Goal: Information Seeking & Learning: Learn about a topic

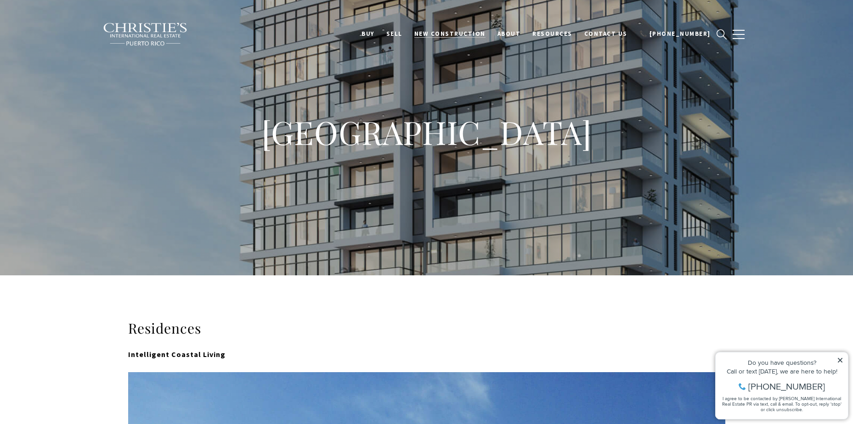
click at [482, 35] on span "New Construction" at bounding box center [449, 34] width 71 height 8
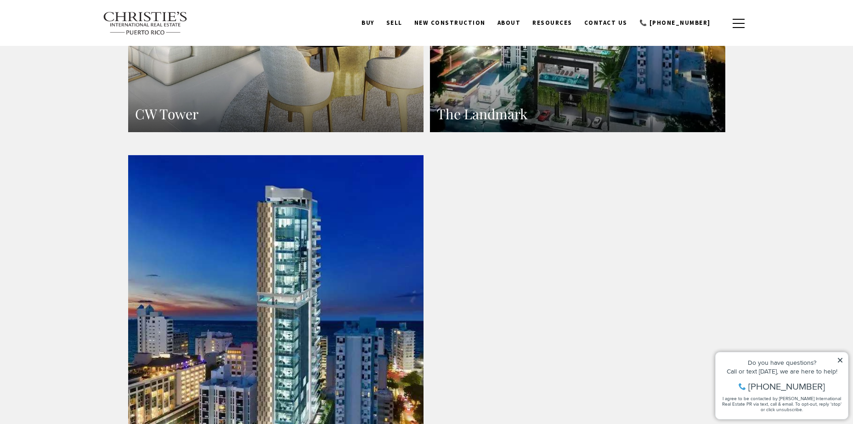
scroll to position [1163, 0]
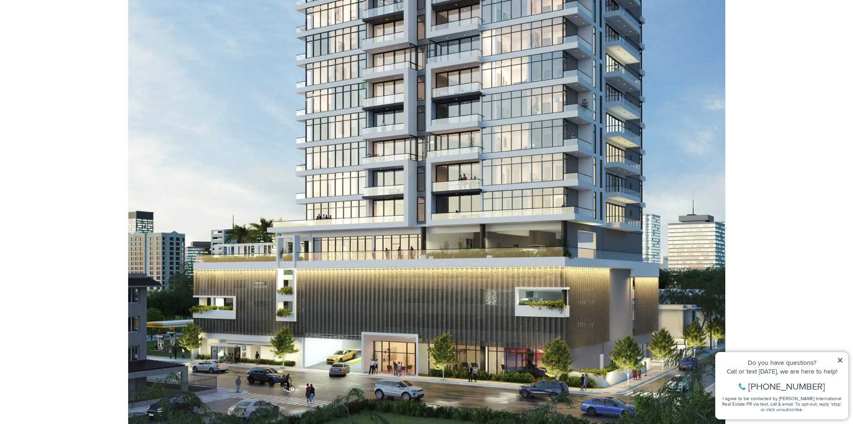
scroll to position [857, 0]
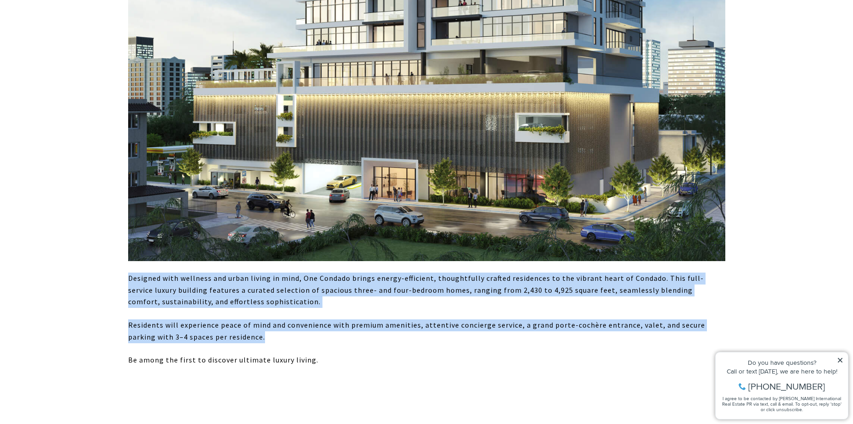
drag, startPoint x: 128, startPoint y: 277, endPoint x: 328, endPoint y: 342, distance: 209.9
click at [328, 342] on div "Designed with wellness and urban living in mind, One Condado brings energy-effi…" at bounding box center [426, 320] width 597 height 94
copy div "Designed with wellness and urban living in mind, One Condado brings energy-effi…"
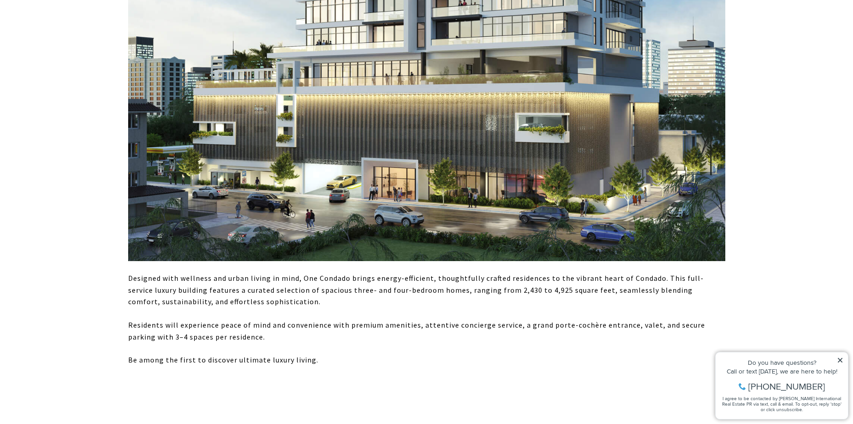
drag, startPoint x: 58, startPoint y: 235, endPoint x: 67, endPoint y: 238, distance: 9.3
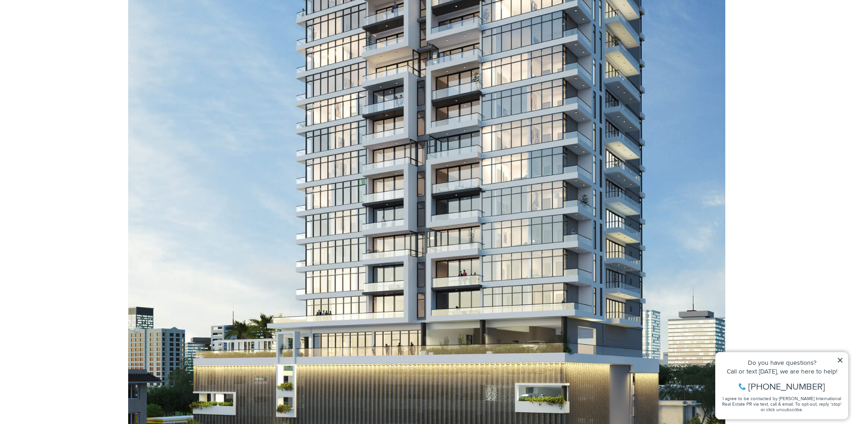
scroll to position [674, 0]
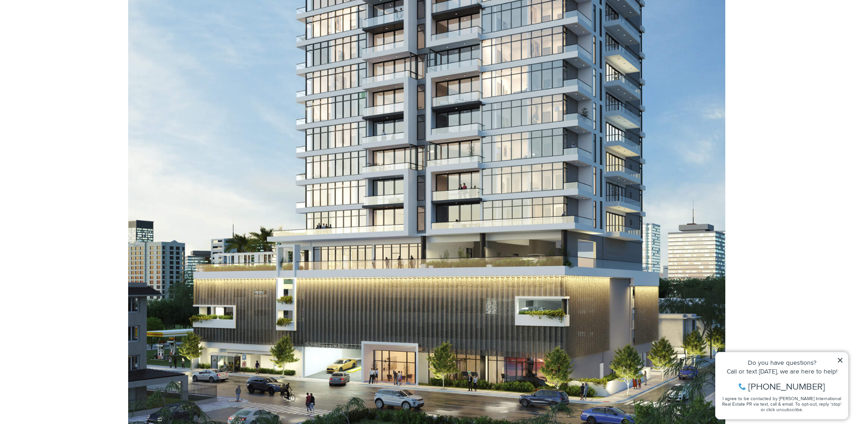
click at [839, 360] on icon at bounding box center [839, 360] width 5 height 5
click at [840, 363] on icon at bounding box center [840, 360] width 6 height 6
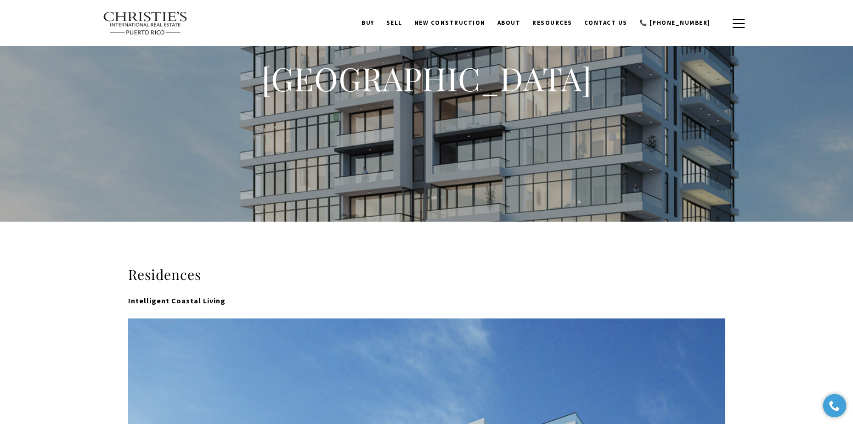
scroll to position [0, 0]
